Goal: Information Seeking & Learning: Check status

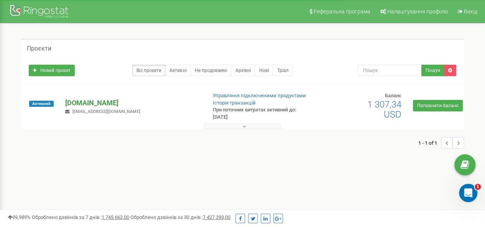
click at [92, 108] on p "[DOMAIN_NAME]" at bounding box center [132, 103] width 135 height 10
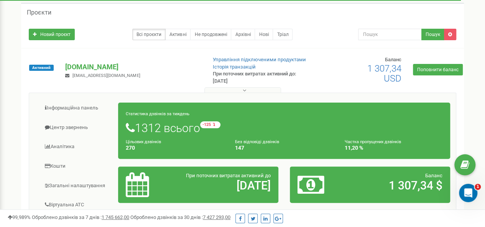
scroll to position [115, 0]
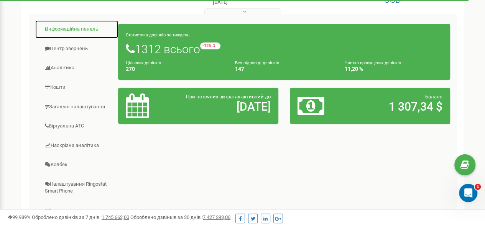
click at [70, 39] on link "Інформаційна панель" at bounding box center [77, 29] width 84 height 19
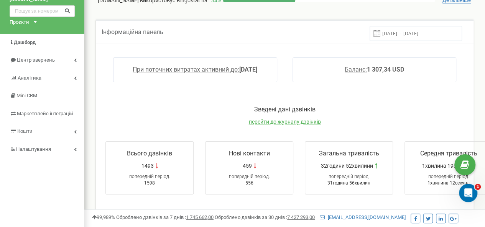
scroll to position [38, 0]
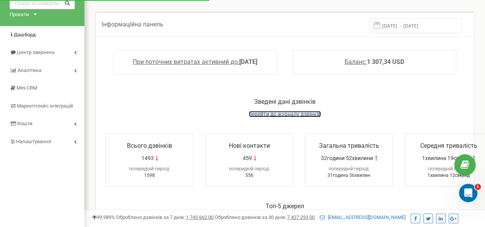
click at [255, 117] on span "перейти до журналу дзвінків" at bounding box center [285, 114] width 72 height 6
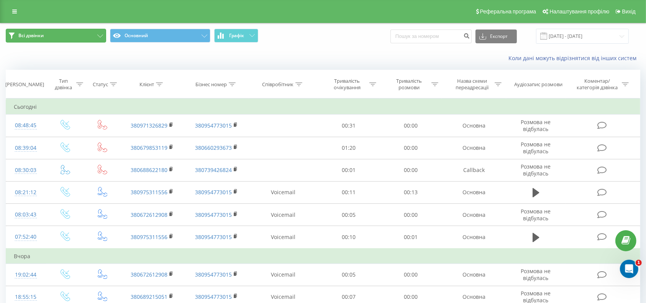
click at [99, 32] on button "Всі дзвінки" at bounding box center [56, 36] width 100 height 14
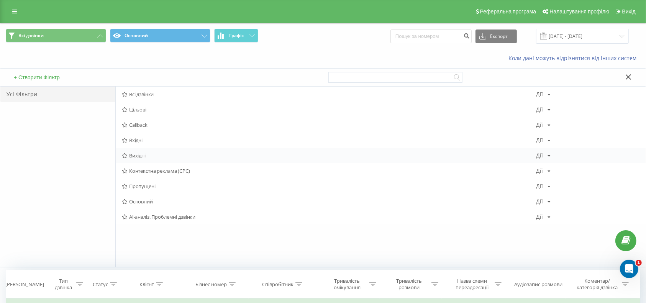
click at [146, 158] on span "Вихідні" at bounding box center [329, 155] width 414 height 5
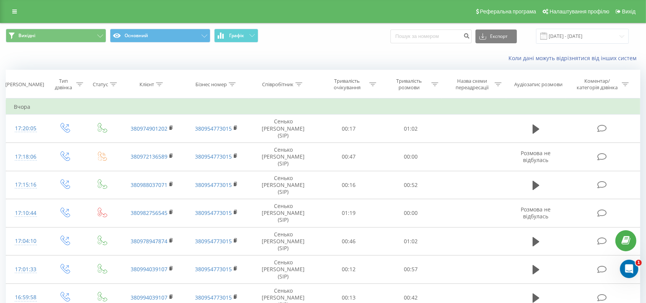
click at [301, 86] on icon at bounding box center [299, 84] width 7 height 4
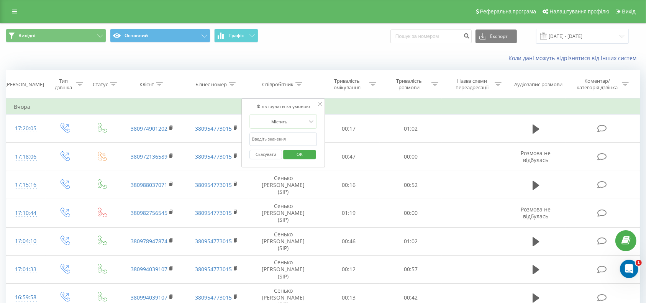
click at [276, 146] on input "text" at bounding box center [283, 139] width 67 height 13
type input "п"
type input "Плакса"
click button "OK" at bounding box center [299, 155] width 33 height 10
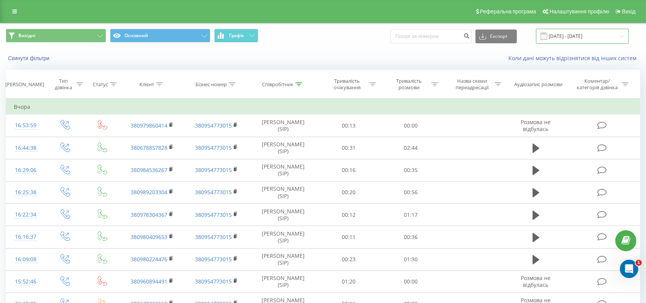
click at [546, 36] on input "23.08.2025 - 23.09.2025" at bounding box center [582, 36] width 93 height 15
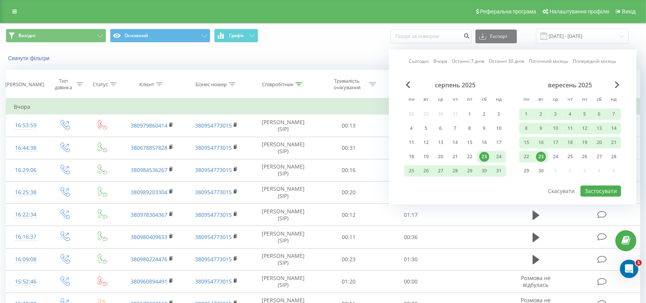
click at [536, 156] on div "23" at bounding box center [541, 157] width 10 height 10
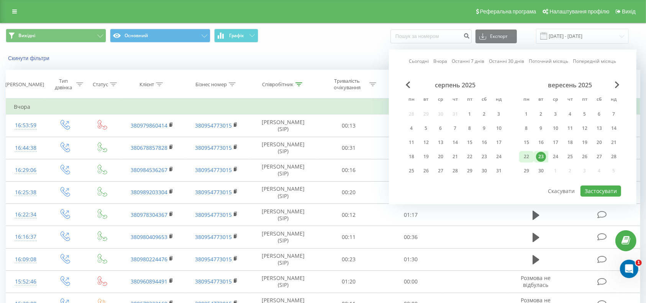
click at [522, 155] on div "22" at bounding box center [527, 157] width 10 height 10
click at [583, 186] on button "Застосувати" at bounding box center [601, 191] width 41 height 11
type input "22.09.2025 - 23.09.2025"
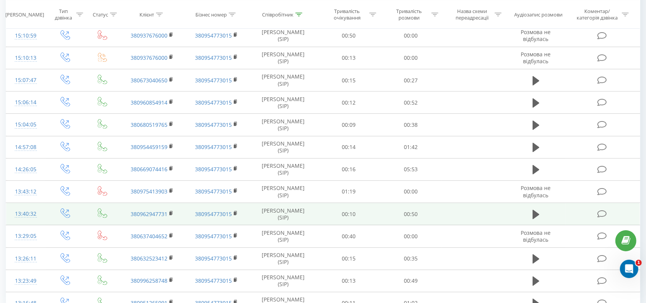
scroll to position [436, 0]
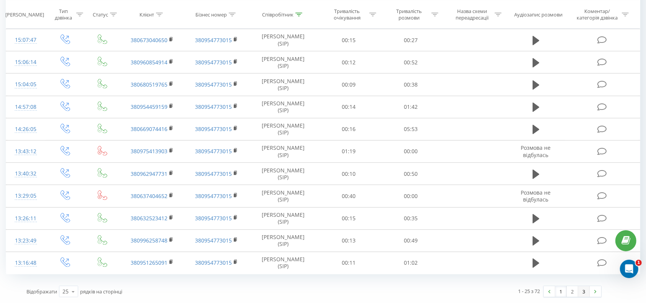
click at [583, 292] on link "3" at bounding box center [584, 291] width 12 height 11
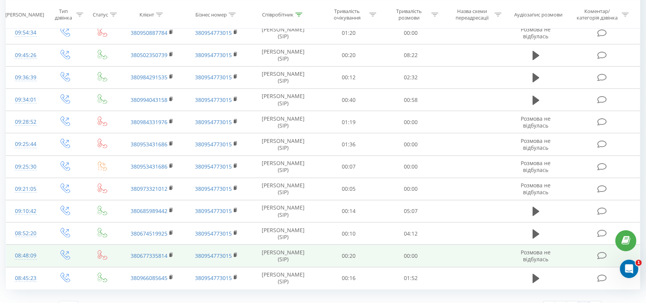
scroll to position [389, 0]
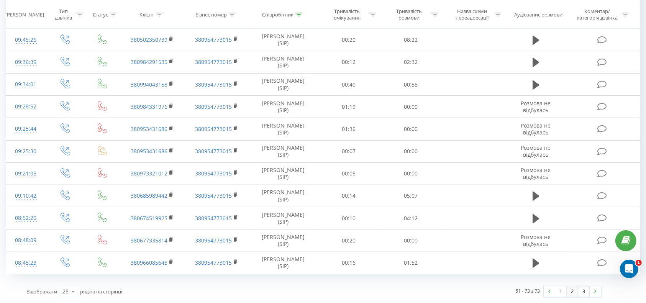
click at [573, 295] on link "2" at bounding box center [573, 291] width 12 height 11
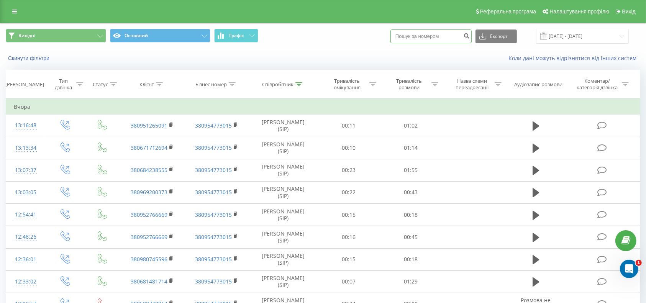
click at [391, 38] on input at bounding box center [431, 37] width 81 height 14
type input "0673856420"
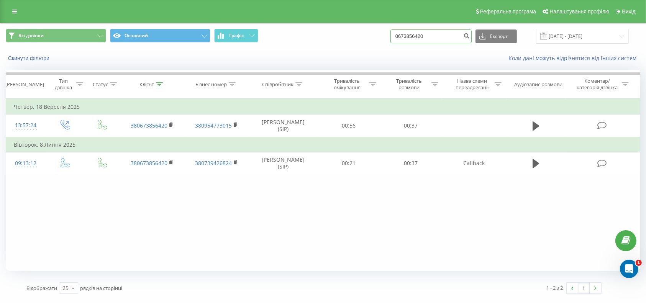
click at [419, 40] on input "0673856420" at bounding box center [431, 37] width 81 height 14
drag, startPoint x: 419, startPoint y: 41, endPoint x: 373, endPoint y: 33, distance: 47.1
click at [391, 33] on input "0673856420" at bounding box center [431, 37] width 81 height 14
type input "0677452247"
click at [215, 271] on div "Фільтрувати за умовою Дорівнює Введіть значення Скасувати OK Фільтрувати за умо…" at bounding box center [323, 185] width 635 height 173
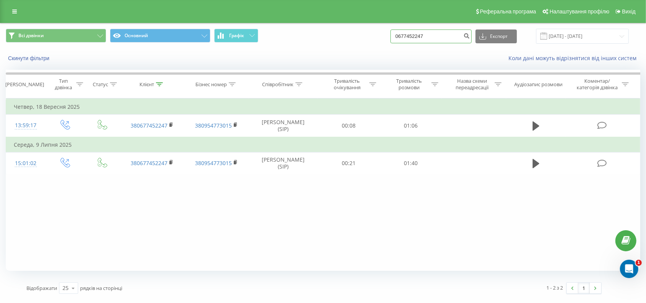
drag, startPoint x: 411, startPoint y: 35, endPoint x: 345, endPoint y: 23, distance: 67.3
click at [345, 23] on div "Всі дзвінки Основний Графік 0677452247 Експорт .csv .xls .xlsx 23.06.2025 - 23.…" at bounding box center [323, 161] width 646 height 277
type input "0983652351"
drag, startPoint x: 409, startPoint y: 36, endPoint x: 343, endPoint y: 39, distance: 66.0
click at [345, 35] on div "Всі дзвінки Основний Графік 0983652351 Експорт .csv .xls .xlsx [DATE] - [DATE]" at bounding box center [323, 36] width 635 height 15
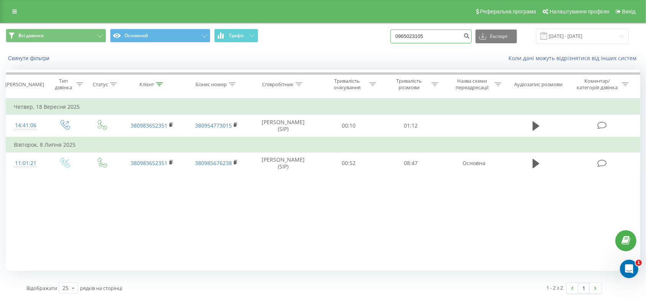
type input "0965023105"
drag, startPoint x: 414, startPoint y: 35, endPoint x: 350, endPoint y: 37, distance: 64.4
click at [350, 37] on div "Всі дзвінки Основний Графік 0965023105 Експорт .csv .xls .xlsx 23.06.2025 - 23.…" at bounding box center [323, 36] width 635 height 15
type input "0664192210"
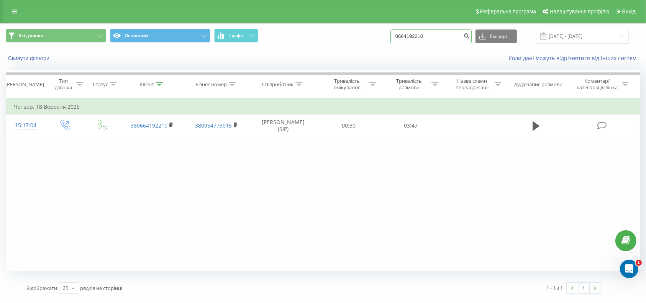
drag, startPoint x: 404, startPoint y: 33, endPoint x: 331, endPoint y: 32, distance: 73.6
click at [331, 31] on div "Всі дзвінки Основний Графік 0664192210 Експорт .csv .xls .xlsx 23.06.2025 - 23.…" at bounding box center [323, 36] width 635 height 15
type input "0961917928"
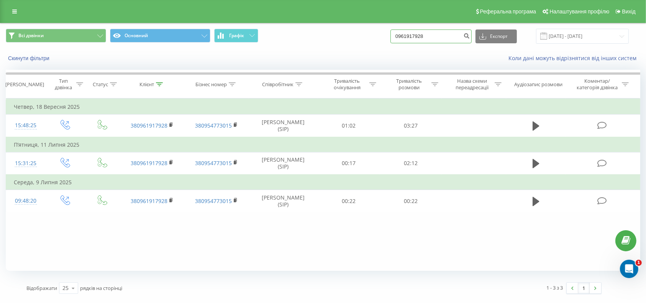
drag, startPoint x: 399, startPoint y: 33, endPoint x: 354, endPoint y: 34, distance: 44.9
click at [353, 32] on div "Всі дзвінки Основний Графік 0961917928 Експорт .csv .xls .xlsx 23.06.2025 - 23.…" at bounding box center [323, 36] width 635 height 15
type input "0969728309"
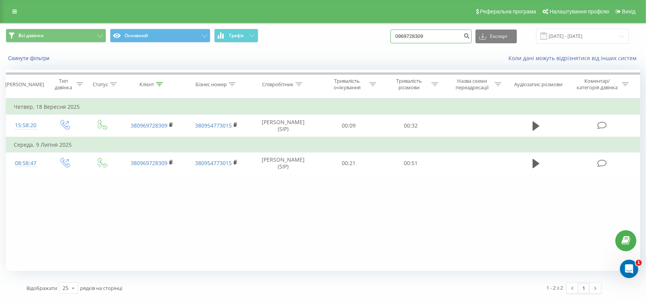
drag, startPoint x: 411, startPoint y: 35, endPoint x: 361, endPoint y: 36, distance: 49.9
click at [361, 36] on div "Всі дзвінки Основний Графік 0969728309 Експорт .csv .xls .xlsx 23.06.2025 - 23.…" at bounding box center [323, 36] width 635 height 15
type input "0671880984"
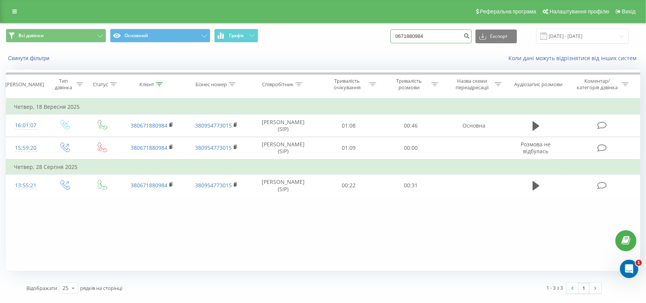
drag, startPoint x: 382, startPoint y: 39, endPoint x: 337, endPoint y: 40, distance: 44.5
click at [337, 39] on div "Всі дзвінки Основний Графік 0671880984 Експорт .csv .xls .xlsx 23.06.2025 - 23.…" at bounding box center [323, 36] width 635 height 15
type input "0676095976"
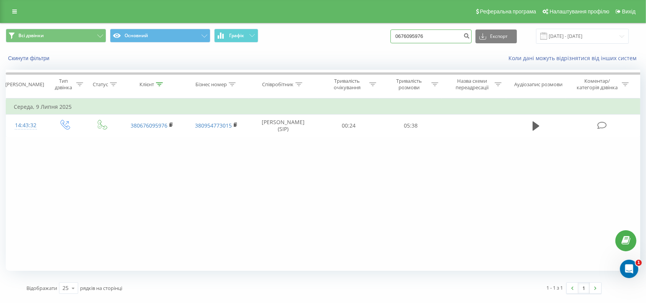
drag, startPoint x: 404, startPoint y: 34, endPoint x: 355, endPoint y: 37, distance: 48.8
click at [355, 36] on div "Всі дзвінки Основний Графік 0676095976 Експорт .csv .xls .xlsx [DATE] - [DATE]" at bounding box center [323, 36] width 635 height 15
type input "0509839222"
drag, startPoint x: 427, startPoint y: 38, endPoint x: 341, endPoint y: 44, distance: 85.7
click at [341, 44] on div "Всі дзвінки Основний Графік 0509839222 Експорт .csv .xls .xlsx 23.06.2025 - 23.…" at bounding box center [323, 36] width 635 height 15
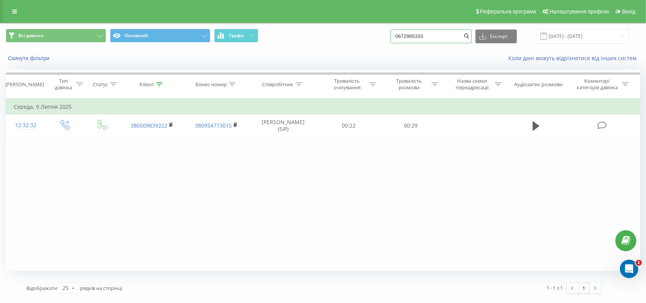
type input "0672985333"
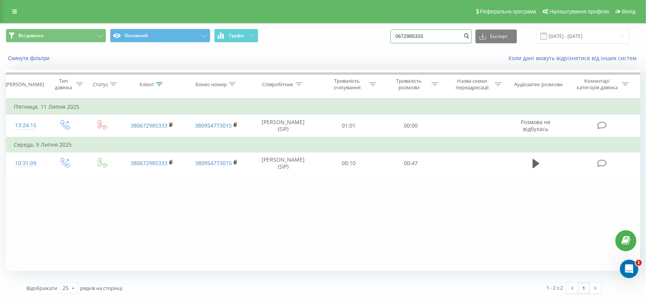
drag, startPoint x: 398, startPoint y: 36, endPoint x: 365, endPoint y: 44, distance: 34.2
click at [365, 43] on div "Всі дзвінки Основний Графік 0672985333 Експорт .csv .xls .xlsx 23.06.2025 - 23.…" at bounding box center [323, 36] width 635 height 15
type input "0934996431"
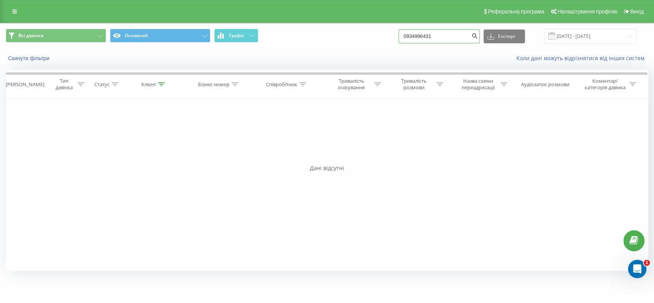
drag, startPoint x: 419, startPoint y: 33, endPoint x: 356, endPoint y: 35, distance: 63.7
click at [356, 35] on div "Всі дзвінки Основний Графік 0934996431 Експорт .csv .xls .xlsx 23.06.2025 - 23.…" at bounding box center [327, 36] width 643 height 15
click at [404, 40] on input "063263" at bounding box center [439, 37] width 81 height 14
type input "0632638509"
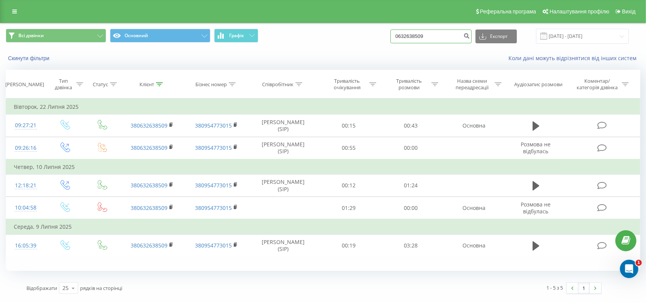
drag, startPoint x: 407, startPoint y: 39, endPoint x: 346, endPoint y: 39, distance: 61.0
click at [346, 39] on div "Всі дзвінки Основний Графік 0632638509 Експорт .csv .xls .xlsx 23.06.2025 - 23.…" at bounding box center [323, 36] width 635 height 15
type input "0966077725"
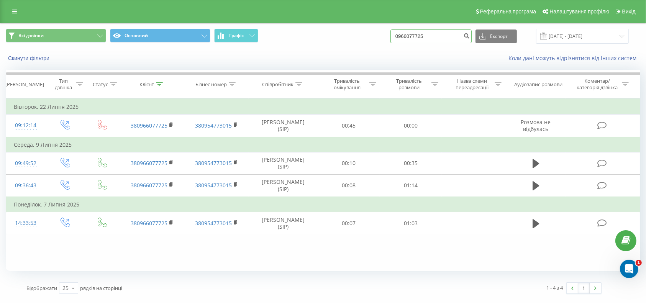
drag, startPoint x: 411, startPoint y: 37, endPoint x: 345, endPoint y: 45, distance: 67.2
click at [345, 44] on div "Всі дзвінки Основний Графік 0966077725 Експорт .csv .xls .xlsx [DATE] - [DATE]" at bounding box center [323, 36] width 635 height 15
type input "0967808517"
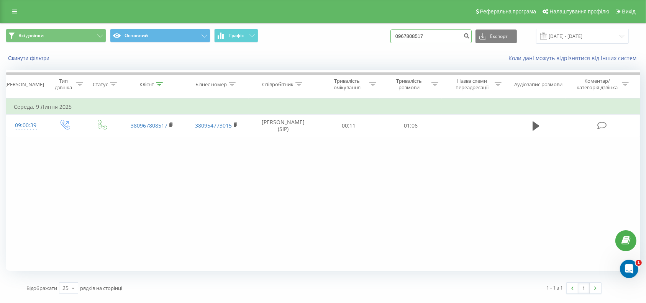
drag, startPoint x: 411, startPoint y: 35, endPoint x: 355, endPoint y: 35, distance: 56.0
click at [356, 35] on div "Всі дзвінки Основний Графік 0967808517 Експорт .csv .xls .xlsx 23.06.2025 - 23.…" at bounding box center [323, 36] width 635 height 15
type input "0973499247"
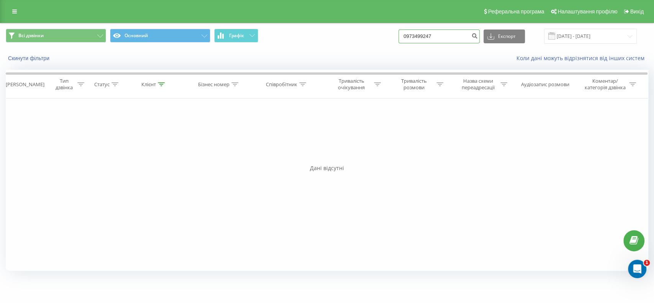
drag, startPoint x: 397, startPoint y: 39, endPoint x: 360, endPoint y: 42, distance: 36.9
click at [360, 41] on div "Всі дзвінки Основний Графік 0973499247 Експорт .csv .xls .xlsx 23.06.2025 - 23.…" at bounding box center [327, 36] width 643 height 15
type input "0963726314"
drag, startPoint x: 414, startPoint y: 36, endPoint x: 334, endPoint y: 45, distance: 79.9
click at [334, 44] on div "Всі дзвінки Основний Графік 0963726314 Експорт .csv .xls .xlsx 23.06.2025 - 23.…" at bounding box center [327, 36] width 643 height 15
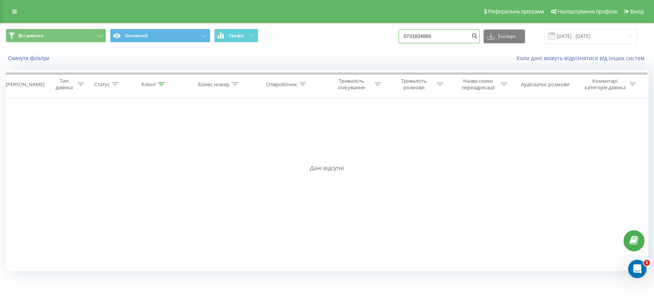
type input "0731834866"
drag, startPoint x: 408, startPoint y: 34, endPoint x: 353, endPoint y: 42, distance: 55.4
click at [353, 39] on div "Всі дзвінки Основний Графік 0731834866 Експорт .csv .xls .xlsx 23.06.2025 - 23.…" at bounding box center [327, 36] width 643 height 15
type input "0978498257"
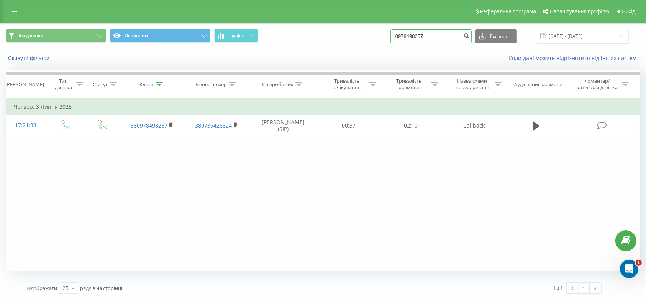
drag, startPoint x: 403, startPoint y: 35, endPoint x: 338, endPoint y: 46, distance: 65.5
click at [338, 46] on div "Всі дзвінки Основний Графік 0978498257 Експорт .csv .xls .xlsx [DATE] - [DATE]" at bounding box center [323, 36] width 646 height 26
drag, startPoint x: 399, startPoint y: 37, endPoint x: 363, endPoint y: 43, distance: 36.9
click at [363, 42] on div "Всі дзвінки Основний Графік 095508 Експорт .csv .xls .xlsx [DATE] - [DATE]" at bounding box center [323, 36] width 635 height 15
type input "0979024111"
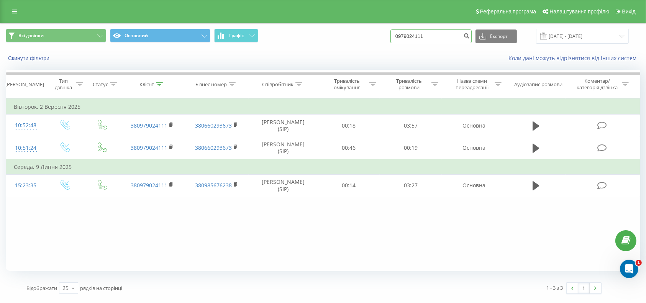
drag, startPoint x: 409, startPoint y: 36, endPoint x: 365, endPoint y: 37, distance: 44.1
click at [365, 36] on div "Всі дзвінки Основний Графік 0979024111 Експорт .csv .xls .xlsx 23.06.2025 - 23.…" at bounding box center [323, 36] width 635 height 15
type input "0968933248"
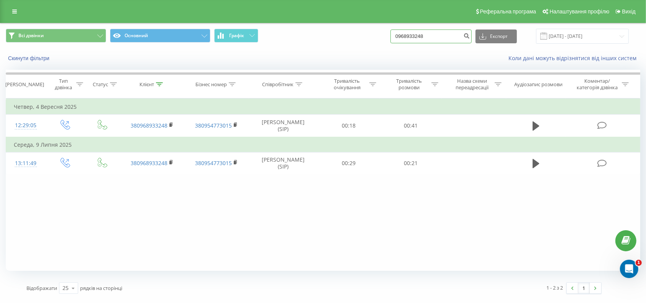
drag, startPoint x: 412, startPoint y: 38, endPoint x: 365, endPoint y: 37, distance: 47.5
click at [365, 37] on div "Всі дзвінки Основний Графік 0968933248 Експорт .csv .xls .xlsx 23.06.2025 - 23.…" at bounding box center [323, 36] width 635 height 15
type input "0686326147"
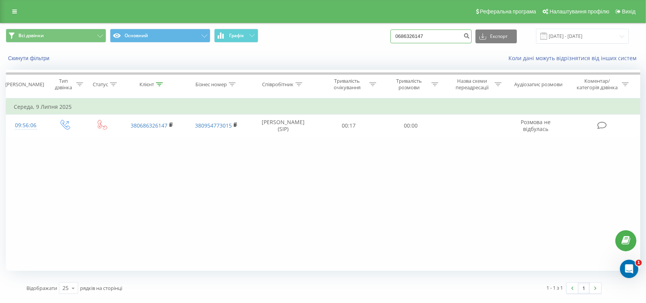
drag, startPoint x: 411, startPoint y: 36, endPoint x: 342, endPoint y: 46, distance: 69.2
click at [342, 44] on div "Всі дзвінки Основний Графік 0686326147 Експорт .csv .xls .xlsx 23.06.2025 - 23.…" at bounding box center [323, 36] width 635 height 15
type input "0959192095"
drag, startPoint x: 412, startPoint y: 36, endPoint x: 342, endPoint y: 35, distance: 70.2
click at [342, 35] on div "Всі дзвінки Основний Графік 0959192095 Експорт .csv .xls .xlsx [DATE] - [DATE]" at bounding box center [323, 36] width 635 height 15
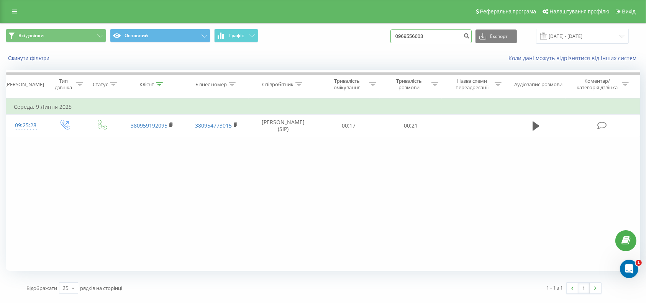
type input "0969556603"
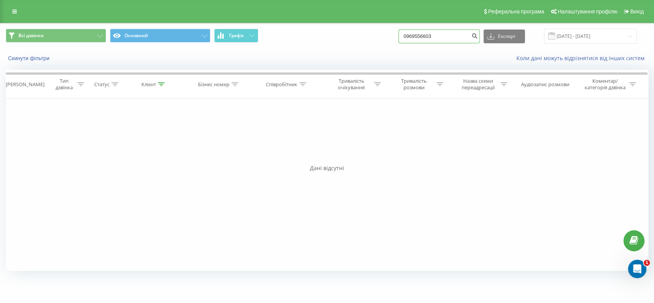
drag, startPoint x: 414, startPoint y: 36, endPoint x: 380, endPoint y: 38, distance: 33.8
click at [399, 35] on input "0969556603" at bounding box center [439, 37] width 81 height 14
type input "0976158362"
drag, startPoint x: 396, startPoint y: 37, endPoint x: 357, endPoint y: 41, distance: 38.9
click at [357, 40] on div "Всі дзвінки Основний Графік 0976158362 Експорт .csv .xls .xlsx 23.06.2025 - 23.…" at bounding box center [327, 36] width 643 height 15
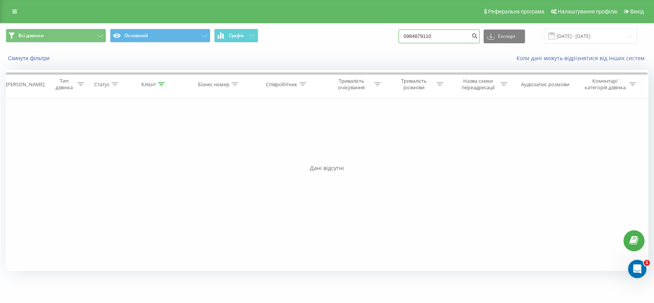
type input "0984879110"
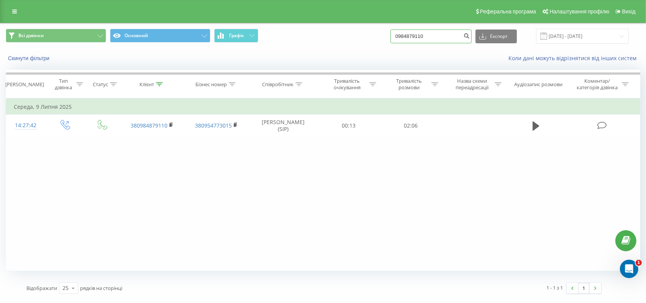
drag, startPoint x: 379, startPoint y: 33, endPoint x: 365, endPoint y: 37, distance: 14.8
click at [365, 36] on div "Всі дзвінки Основний Графік 0984879110 Експорт .csv .xls .xlsx 23.06.2025 - 23.…" at bounding box center [323, 36] width 635 height 15
type input "0975177788"
drag, startPoint x: 407, startPoint y: 38, endPoint x: 356, endPoint y: 45, distance: 51.9
click at [356, 42] on div "Всі дзвінки Основний Графік 0975177788 Експорт .csv .xls .xlsx [DATE] - [DATE]" at bounding box center [323, 36] width 635 height 15
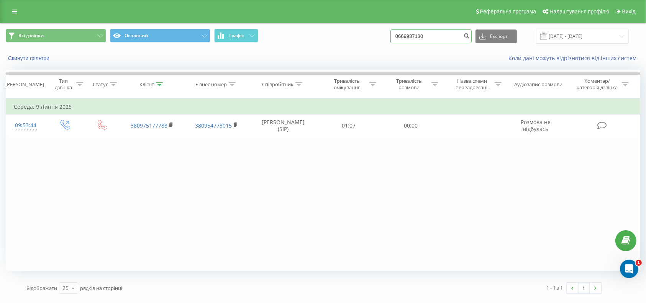
type input "0669937130"
drag, startPoint x: 411, startPoint y: 38, endPoint x: 363, endPoint y: 44, distance: 48.3
click at [363, 44] on div "Всі дзвінки Основний Графік 0669937130 Експорт .csv .xls .xlsx [DATE] - [DATE]" at bounding box center [323, 36] width 635 height 15
type input "0989247878"
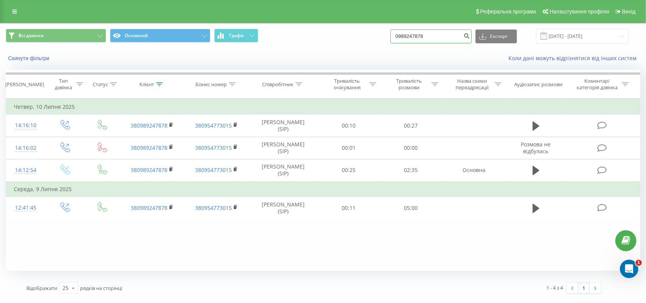
drag, startPoint x: 365, startPoint y: 37, endPoint x: 339, endPoint y: 44, distance: 27.2
click at [337, 39] on div "Всі дзвінки Основний Графік 0989247878 Експорт .csv .xls .xlsx [DATE] - [DATE]" at bounding box center [323, 36] width 635 height 15
type input "0988393221"
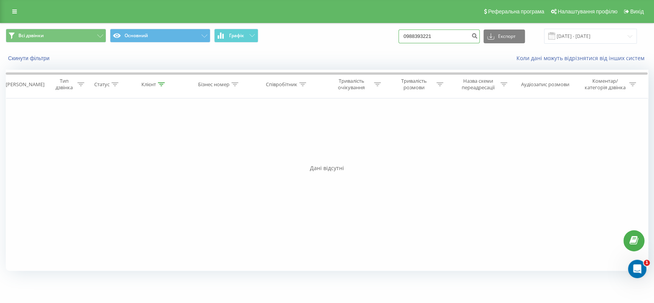
drag, startPoint x: 406, startPoint y: 38, endPoint x: 364, endPoint y: 43, distance: 42.8
click at [364, 43] on div "Всі дзвінки Основний Графік 0988393221 Експорт .csv .xls .xlsx [DATE] - [DATE]" at bounding box center [327, 36] width 643 height 15
type input "0677062528"
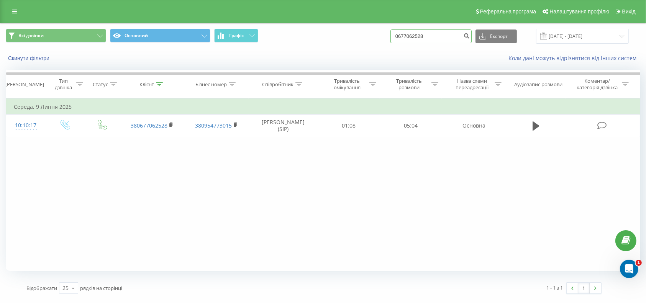
drag, startPoint x: 399, startPoint y: 34, endPoint x: 342, endPoint y: 39, distance: 57.0
click at [342, 38] on div "Всі дзвінки Основний Графік 0677062528 Експорт .csv .xls .xlsx [DATE] - [DATE]" at bounding box center [323, 36] width 635 height 15
type input "0685782984"
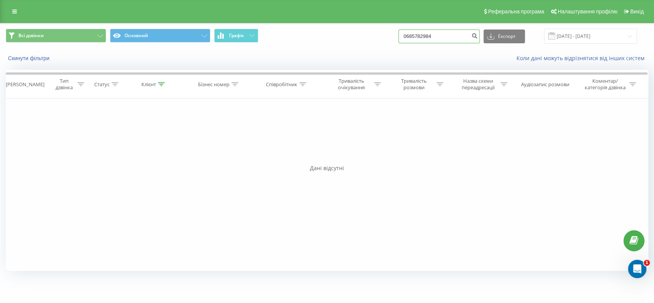
drag, startPoint x: 420, startPoint y: 38, endPoint x: 366, endPoint y: 34, distance: 54.5
click at [366, 34] on div "Всі дзвінки Основний Графік 0685782984 Експорт .csv .xls .xlsx 23.06.2025 - 23.…" at bounding box center [327, 36] width 643 height 15
type input "0675045207"
drag, startPoint x: 422, startPoint y: 32, endPoint x: 357, endPoint y: 38, distance: 65.1
click at [357, 38] on div "Всі дзвінки Основний Графік 0675045207 Експорт .csv .xls .xlsx 23.06.2025 - 23.…" at bounding box center [327, 36] width 643 height 15
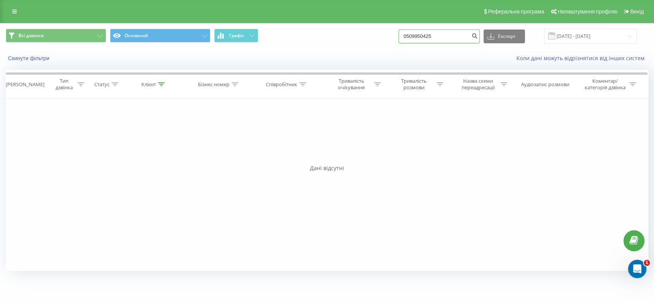
type input "0509950425"
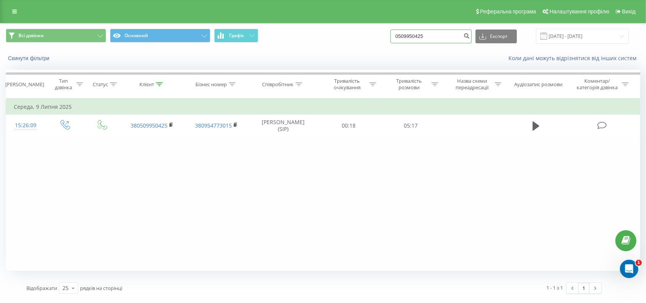
drag, startPoint x: 396, startPoint y: 38, endPoint x: 366, endPoint y: 45, distance: 31.5
click at [366, 44] on div "Всі дзвінки Основний Графік 0509950425 Експорт .csv .xls .xlsx [DATE] - [DATE]" at bounding box center [323, 36] width 635 height 15
type input "-"
type input "0662940312"
drag, startPoint x: 393, startPoint y: 38, endPoint x: 369, endPoint y: 43, distance: 23.8
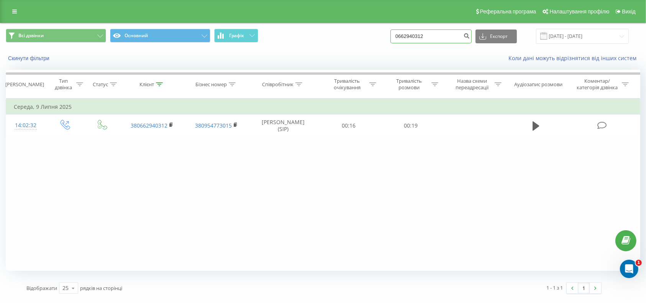
click at [391, 43] on input "0662940312" at bounding box center [431, 37] width 81 height 14
type input "0982110338"
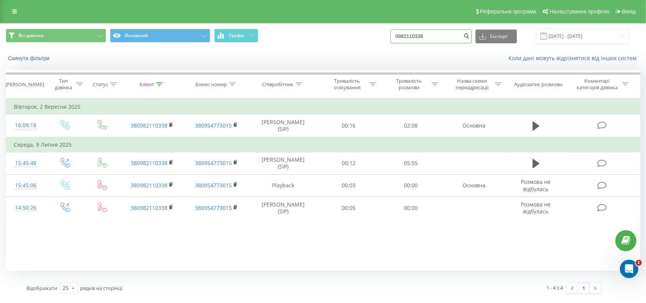
drag, startPoint x: 405, startPoint y: 36, endPoint x: 330, endPoint y: 29, distance: 75.5
click at [334, 35] on div "Всі дзвінки Основний Графік 0982110338 Експорт .csv .xls .xlsx [DATE] - [DATE]" at bounding box center [323, 36] width 635 height 15
type input "0982477106"
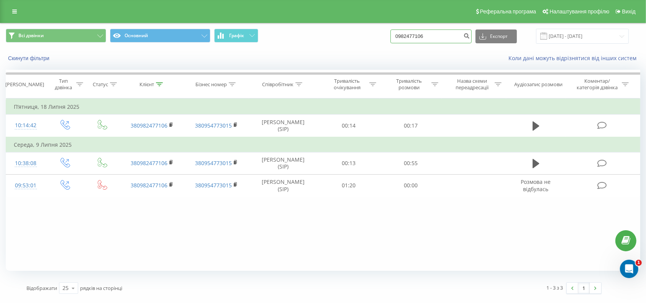
drag, startPoint x: 405, startPoint y: 36, endPoint x: 352, endPoint y: 44, distance: 54.0
click at [352, 44] on div "Всі дзвінки Основний Графік 0982477106 Експорт .csv .xls .xlsx [DATE] - [DATE]" at bounding box center [323, 36] width 635 height 15
type input "0985914546"
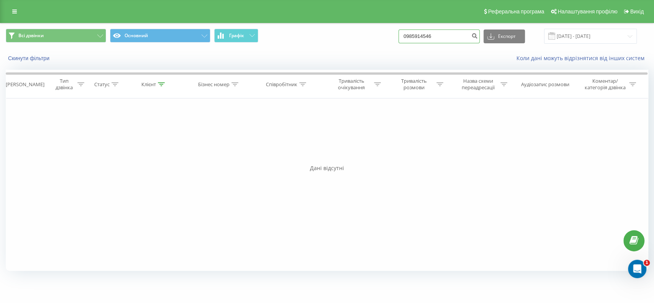
drag, startPoint x: 419, startPoint y: 35, endPoint x: 368, endPoint y: 34, distance: 51.4
click at [368, 34] on div "Всі дзвінки Основний Графік 0985914546 Експорт .csv .xls .xlsx [DATE] - [DATE]" at bounding box center [327, 36] width 643 height 15
type input "0500334638"
drag, startPoint x: 415, startPoint y: 37, endPoint x: 359, endPoint y: 31, distance: 56.7
click at [362, 32] on div "Всі дзвінки Основний Графік 0500334638 Експорт .csv .xls .xlsx [DATE] - [DATE]" at bounding box center [327, 36] width 643 height 15
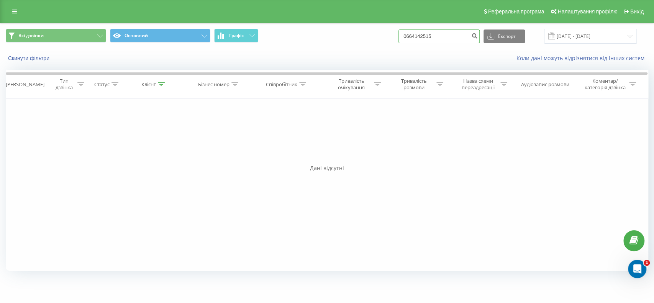
type input "0664142515"
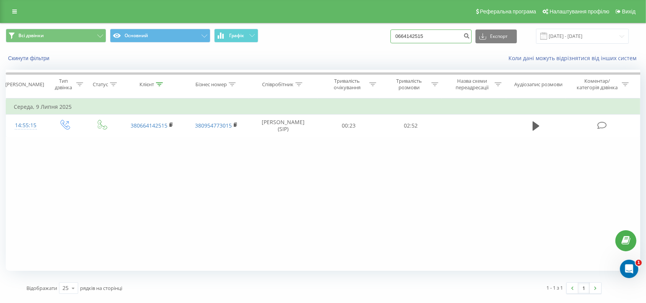
drag, startPoint x: 419, startPoint y: 39, endPoint x: 329, endPoint y: 34, distance: 90.7
click at [330, 35] on div "Всі дзвінки Основний Графік 0664142515 Експорт .csv .xls .xlsx 23.06.2025 - 23.…" at bounding box center [323, 36] width 635 height 15
type input "0971319793"
drag, startPoint x: 416, startPoint y: 39, endPoint x: 333, endPoint y: 46, distance: 83.5
click at [333, 46] on div "Всі дзвінки Основний Графік 0971319793 Експорт .csv .xls .xlsx [DATE] - [DATE]" at bounding box center [323, 36] width 646 height 26
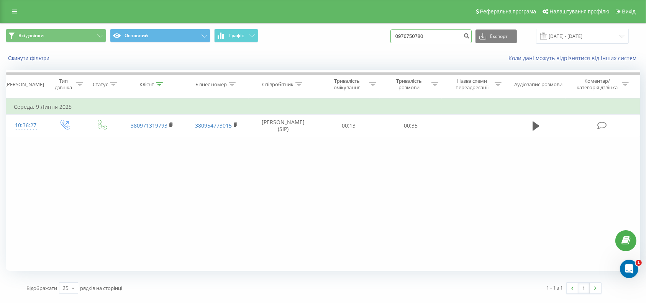
type input "0976750780"
drag, startPoint x: 409, startPoint y: 41, endPoint x: 327, endPoint y: 39, distance: 82.5
click at [327, 39] on div "Всі дзвінки Основний Графік 0976750780 Експорт .csv .xls .xlsx 23.06.2025 - 23.…" at bounding box center [323, 36] width 635 height 15
type input "0675838220"
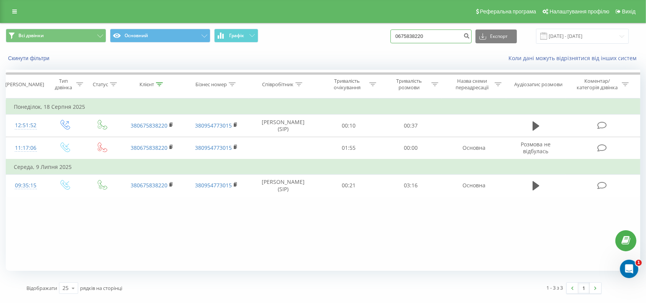
drag, startPoint x: 410, startPoint y: 41, endPoint x: 332, endPoint y: 36, distance: 78.4
click at [332, 37] on div "Всі дзвінки Основний Графік 0675838220 Експорт .csv .xls .xlsx [DATE] - [DATE]" at bounding box center [323, 36] width 635 height 15
type input "0965164816"
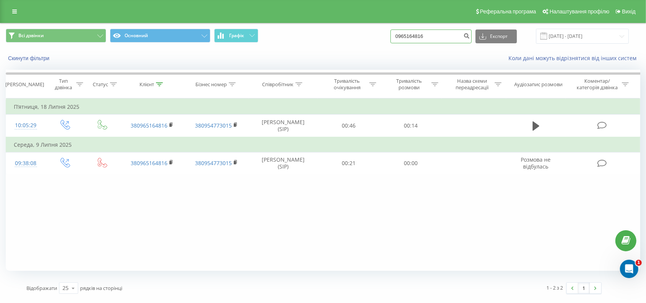
drag, startPoint x: 413, startPoint y: 37, endPoint x: 333, endPoint y: 40, distance: 80.6
click at [333, 39] on div "Всі дзвінки Основний Графік 0965164816 Експорт .csv .xls .xlsx 23.06.2025 - 23.…" at bounding box center [323, 36] width 635 height 15
type input "0964383196"
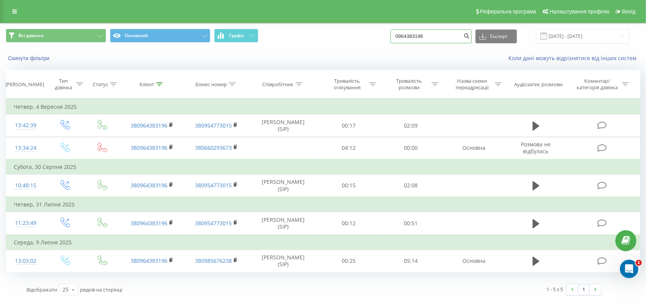
drag, startPoint x: 404, startPoint y: 38, endPoint x: 350, endPoint y: 39, distance: 54.8
click at [350, 38] on div "Всі дзвінки Основний Графік 0964383196 Експорт .csv .xls .xlsx 23.06.2025 - 23.…" at bounding box center [323, 36] width 635 height 15
type input "0508069287"
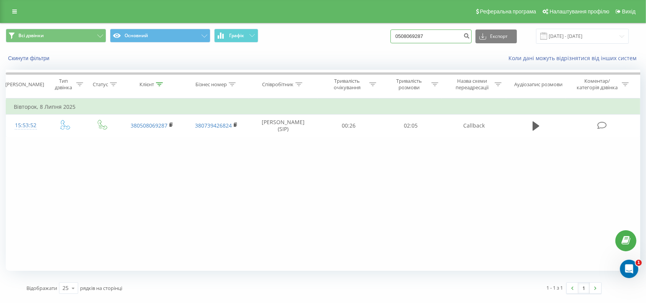
drag, startPoint x: 388, startPoint y: 35, endPoint x: 352, endPoint y: 37, distance: 35.3
click at [352, 36] on div "Всі дзвінки Основний Графік 0508069287 Експорт .csv .xls .xlsx [DATE] - [DATE]" at bounding box center [323, 36] width 635 height 15
drag, startPoint x: 402, startPoint y: 39, endPoint x: 333, endPoint y: 29, distance: 69.8
click at [333, 29] on div "Всі дзвінки Основний Графік 050 Експорт .csv .xls .xlsx [DATE] - [DATE]" at bounding box center [323, 36] width 635 height 15
type input "0667033701"
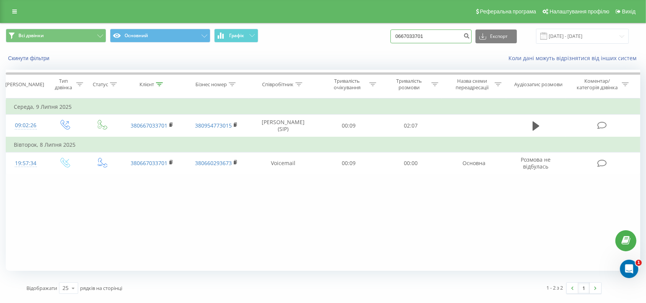
drag, startPoint x: 416, startPoint y: 37, endPoint x: 350, endPoint y: 29, distance: 66.8
click at [350, 29] on div "Всі дзвінки Основний Графік 0667033701 Експорт .csv .xls .xlsx [DATE] - [DATE]" at bounding box center [323, 36] width 635 height 15
type input "0982420262"
drag, startPoint x: 415, startPoint y: 33, endPoint x: 313, endPoint y: 38, distance: 102.5
click at [313, 38] on div "Всі дзвінки Основний Графік 0982420262 Експорт .csv .xls .xlsx 23.06.2025 - 23.…" at bounding box center [323, 36] width 635 height 15
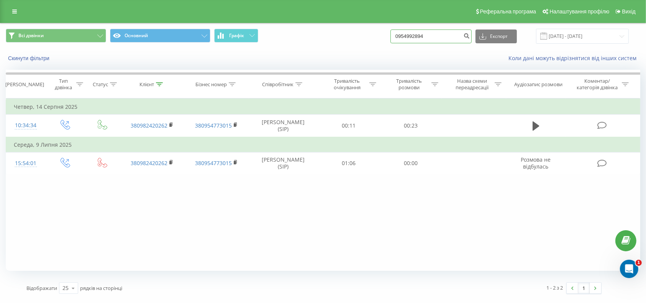
type input "0954992894"
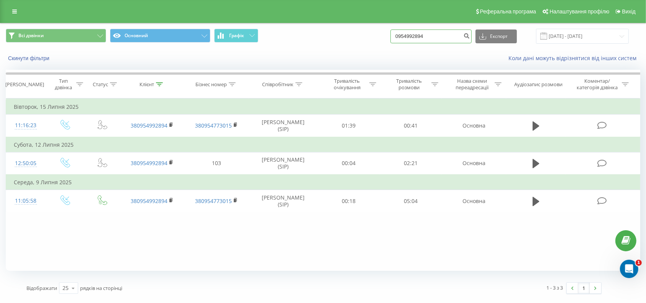
drag, startPoint x: 414, startPoint y: 38, endPoint x: 327, endPoint y: 20, distance: 88.2
click at [327, 20] on div "Реферальна програма Налаштування профілю Вихід Всі дзвінки Основний Графік 0954…" at bounding box center [323, 150] width 646 height 300
type input "0995333144"
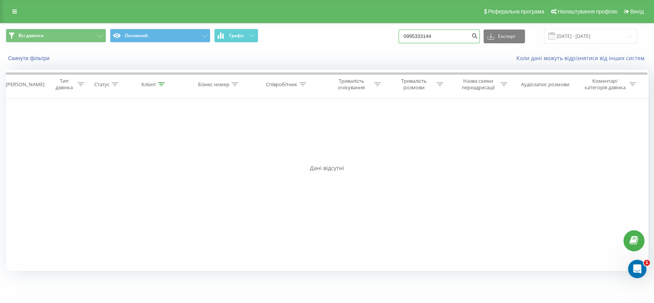
drag, startPoint x: 426, startPoint y: 40, endPoint x: 371, endPoint y: 38, distance: 54.9
click at [371, 38] on div "Всі дзвінки Основний Графік 0995333144 Експорт .csv .xls .xlsx 23.06.2025 - 23.…" at bounding box center [327, 36] width 643 height 15
type input "0674102780"
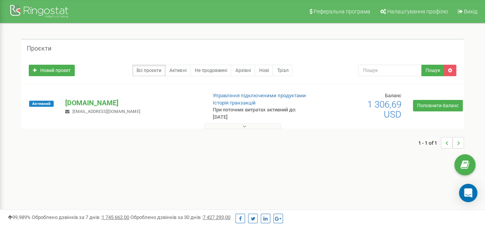
click at [105, 108] on p "[DOMAIN_NAME]" at bounding box center [132, 103] width 135 height 10
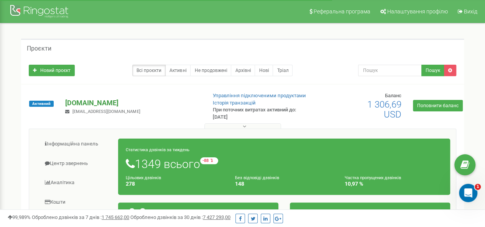
click at [107, 108] on p "[DOMAIN_NAME]" at bounding box center [132, 103] width 135 height 10
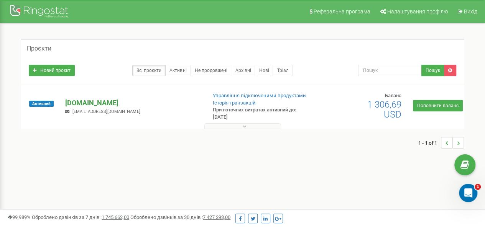
click at [107, 108] on p "[DOMAIN_NAME]" at bounding box center [132, 103] width 135 height 10
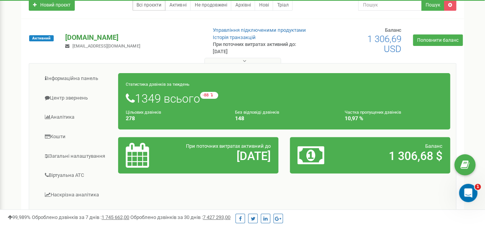
scroll to position [38, 0]
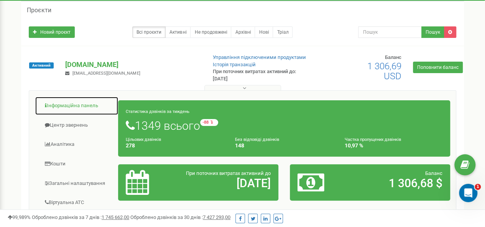
click at [74, 115] on link "Інформаційна панель" at bounding box center [77, 106] width 84 height 19
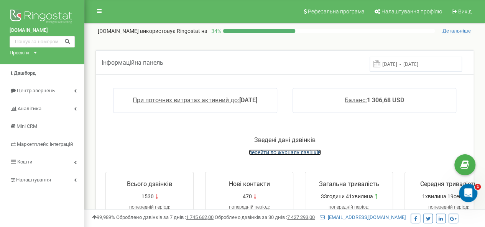
click at [263, 156] on span "перейти до журналу дзвінків" at bounding box center [285, 153] width 72 height 6
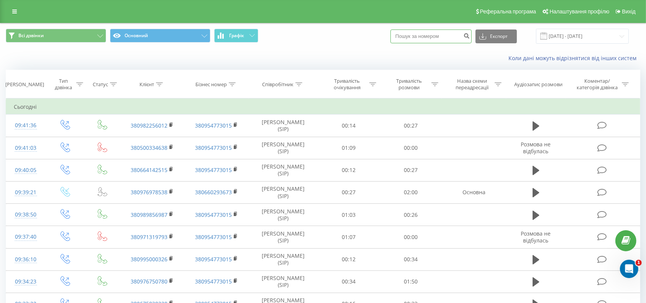
click at [391, 41] on input at bounding box center [431, 37] width 81 height 14
paste input "380976978538"
type input "380976978538"
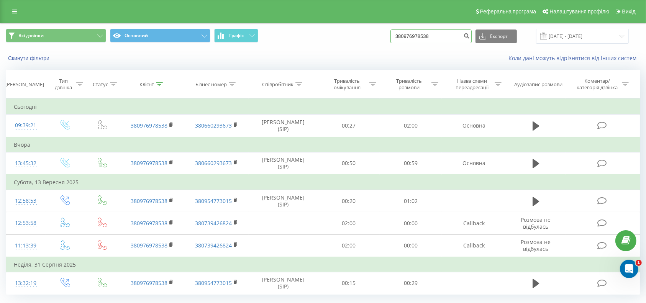
drag, startPoint x: 420, startPoint y: 32, endPoint x: 357, endPoint y: 36, distance: 63.4
click at [357, 36] on div "Всі дзвінки Основний Графік 380976978538 Експорт .csv .xls .xlsx [DATE] - [DATE]" at bounding box center [323, 36] width 635 height 15
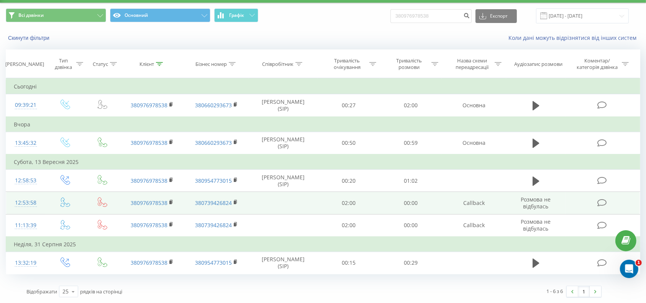
scroll to position [74, 0]
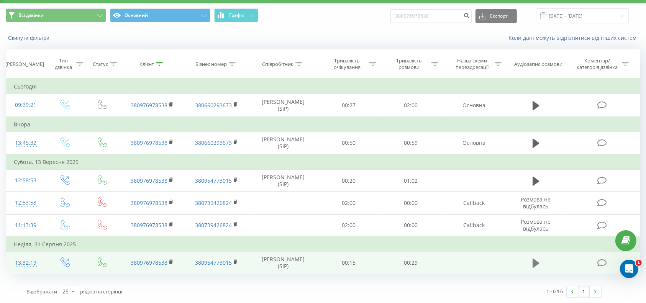
click at [536, 259] on icon at bounding box center [536, 263] width 7 height 9
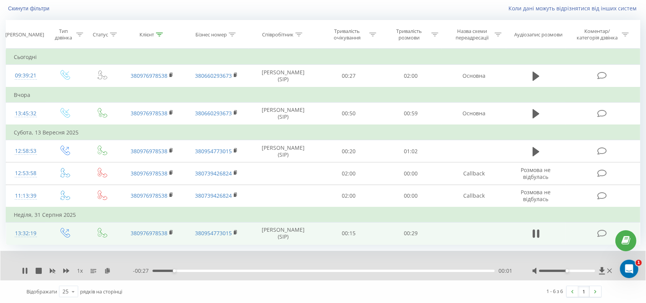
click at [424, 265] on div at bounding box center [318, 261] width 474 height 8
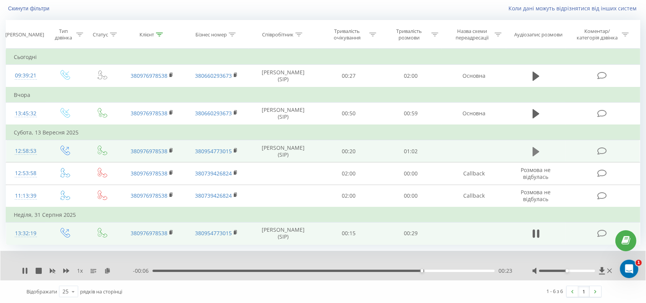
click at [534, 156] on icon at bounding box center [536, 151] width 7 height 9
click at [417, 272] on div "00:44" at bounding box center [324, 271] width 342 height 2
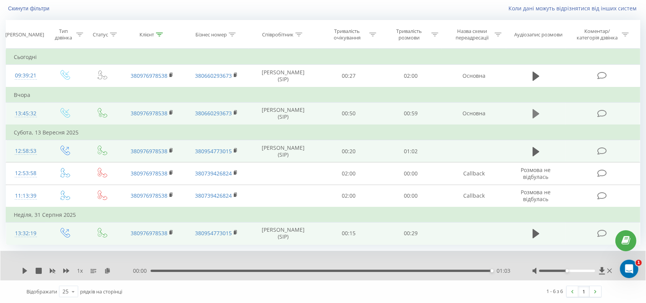
click at [536, 118] on icon at bounding box center [536, 113] width 7 height 9
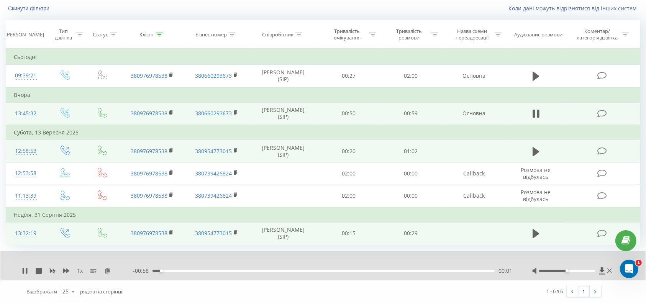
scroll to position [104, 0]
click at [538, 110] on icon at bounding box center [538, 114] width 2 height 8
